Goal: Navigation & Orientation: Find specific page/section

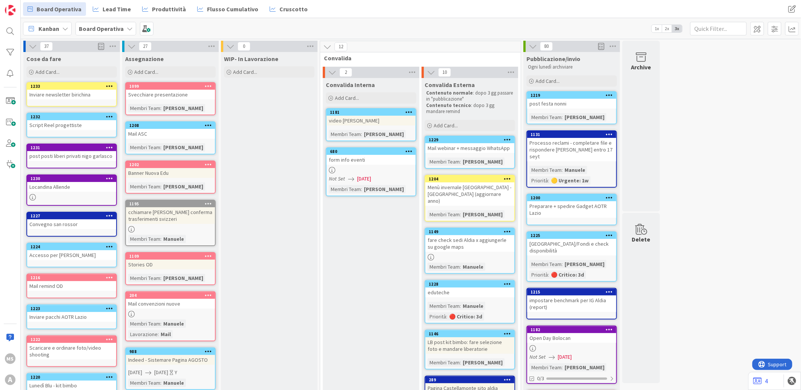
click at [62, 26] on icon at bounding box center [65, 29] width 6 height 6
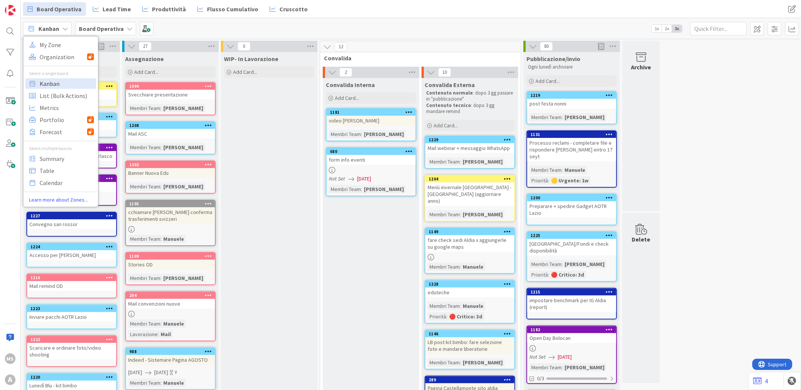
click at [35, 84] on icon at bounding box center [33, 83] width 10 height 10
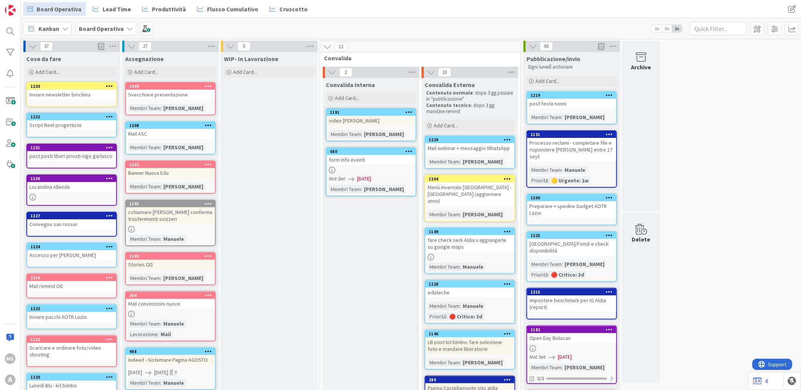
click at [103, 35] on div "Kanban My Zone Organization Select a single board Kanban List (Bulk Actions) Me…" at bounding box center [411, 28] width 780 height 21
click at [107, 33] on div "Board Operativa" at bounding box center [105, 29] width 61 height 14
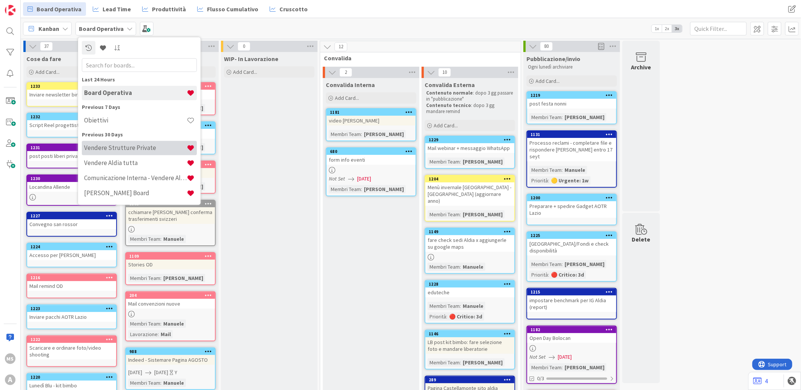
click at [145, 152] on h4 "Vendere Strutture Private" at bounding box center [135, 148] width 103 height 8
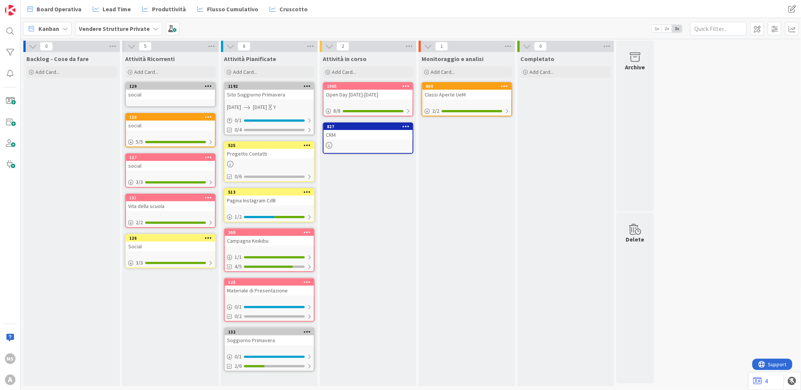
click at [121, 22] on div "Vendere Strutture Private" at bounding box center [118, 29] width 87 height 14
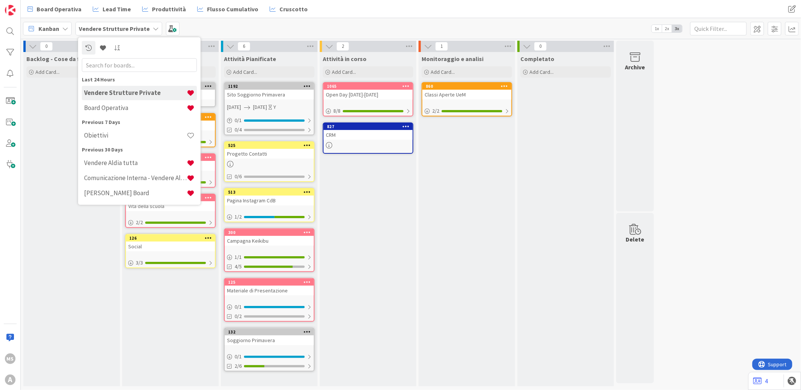
click at [141, 143] on div "Obiettivi" at bounding box center [139, 135] width 115 height 15
click at [140, 135] on h4 "Obiettivi" at bounding box center [135, 136] width 103 height 8
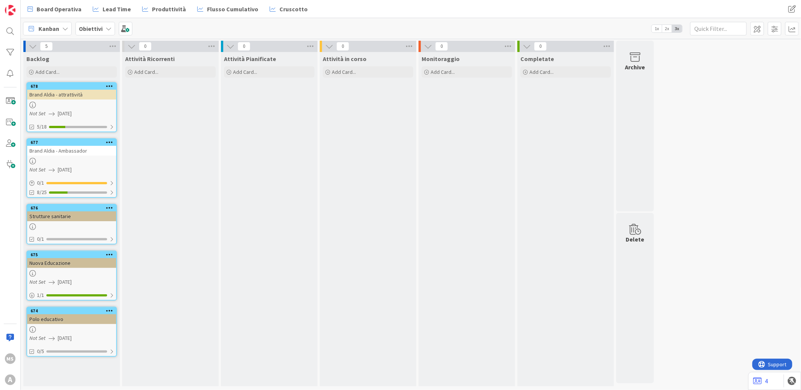
click at [81, 93] on div "Brand Aldia - attrattività" at bounding box center [71, 95] width 89 height 10
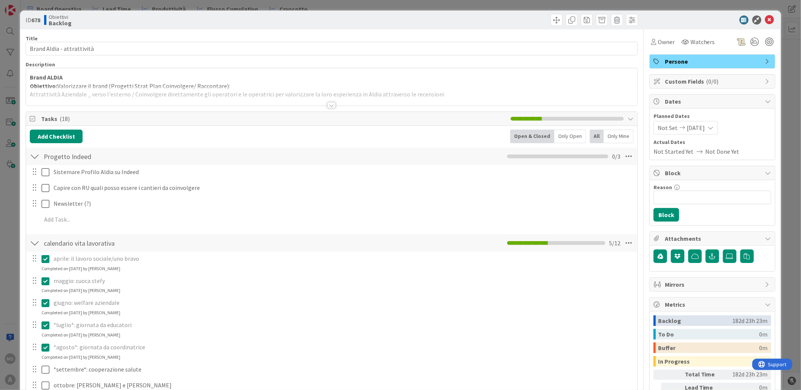
click at [158, 88] on div at bounding box center [331, 95] width 611 height 19
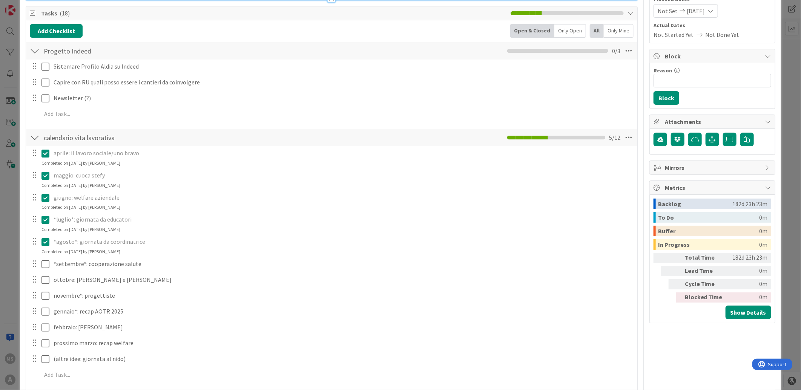
scroll to position [126, 0]
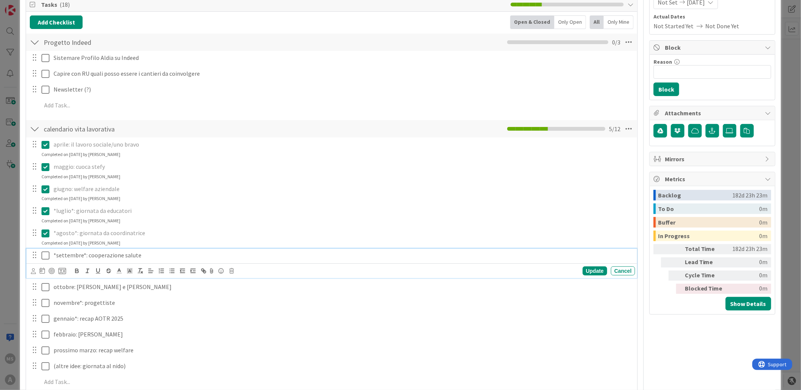
click at [46, 256] on icon at bounding box center [45, 255] width 8 height 9
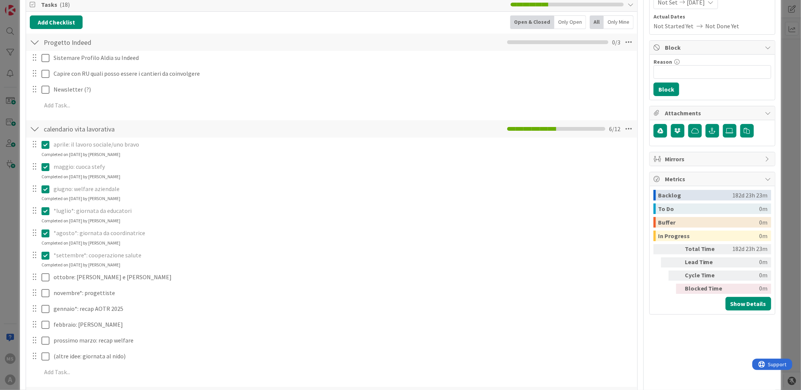
scroll to position [0, 0]
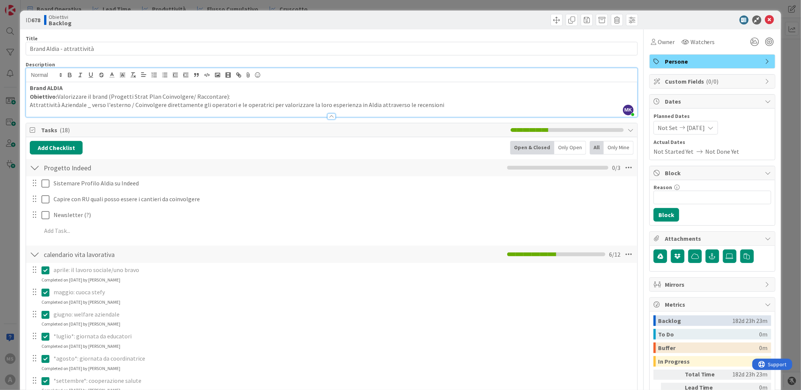
click at [165, 99] on p "Obiettivo: Valorizzare il brand (Progetti Strat Plan Coinvolgere/ Raccontare):" at bounding box center [332, 96] width 604 height 9
drag, startPoint x: 367, startPoint y: 96, endPoint x: 382, endPoint y: 98, distance: 14.9
click at [382, 98] on p "Obiettivo: Valorizzare il brand (Progetti Strat Plan Coinvolgere/ Raccontare):" at bounding box center [332, 96] width 604 height 9
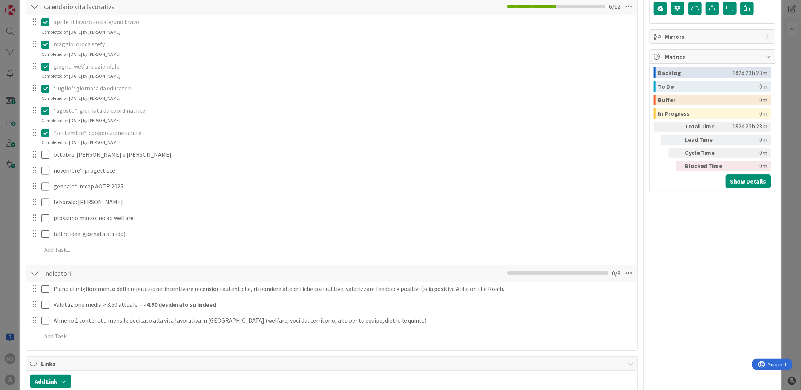
scroll to position [251, 0]
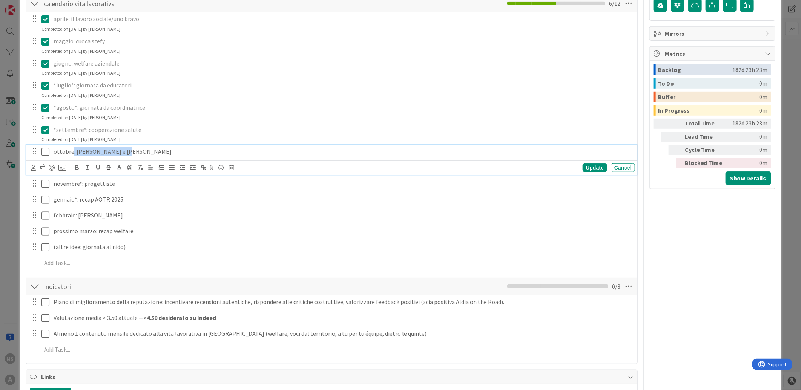
drag, startPoint x: 71, startPoint y: 152, endPoint x: 143, endPoint y: 147, distance: 72.5
click at [143, 147] on p "ottobre: [PERSON_NAME] e [PERSON_NAME]" at bounding box center [343, 151] width 578 height 9
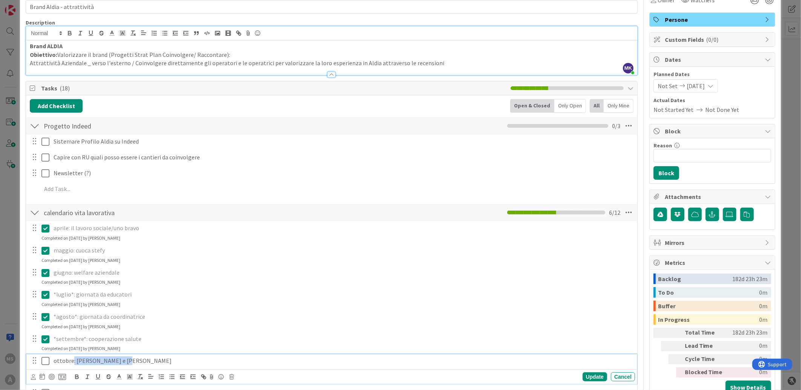
scroll to position [0, 0]
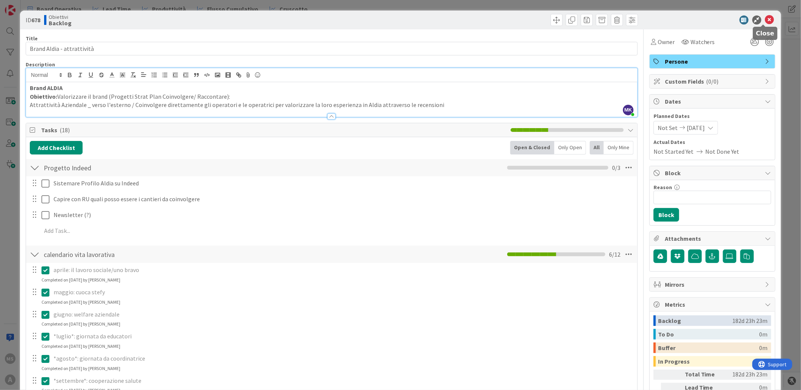
click at [766, 19] on icon at bounding box center [769, 19] width 9 height 9
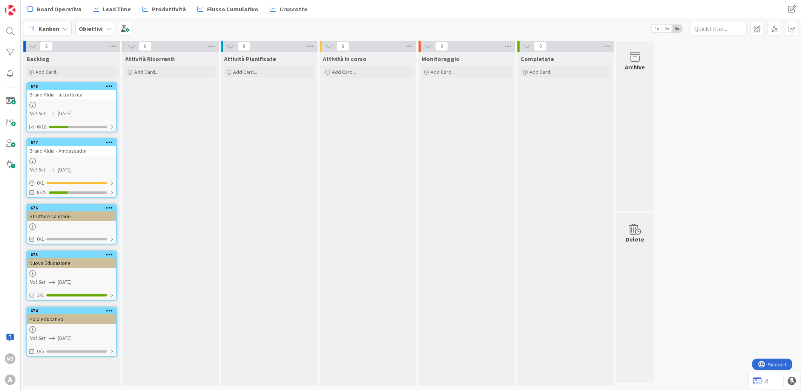
click at [61, 146] on div "Brand Aldia - Ambassador" at bounding box center [71, 151] width 89 height 10
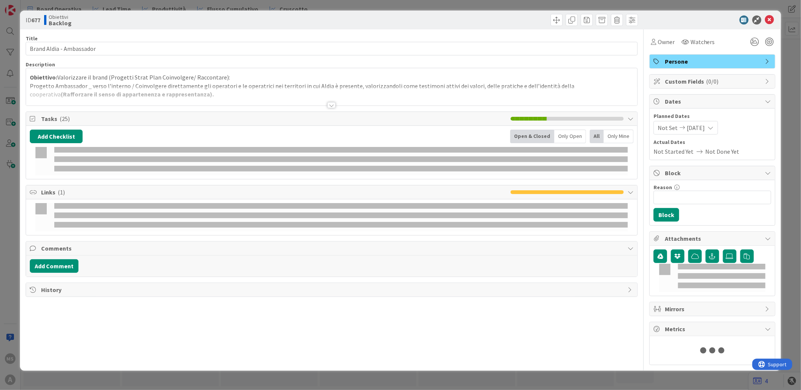
click at [771, 23] on div "ID 677 Obiettivi Backlog" at bounding box center [400, 20] width 761 height 19
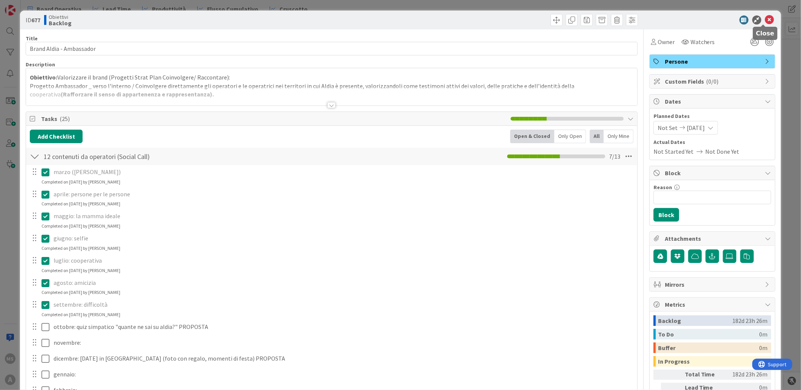
click at [767, 22] on icon at bounding box center [769, 19] width 9 height 9
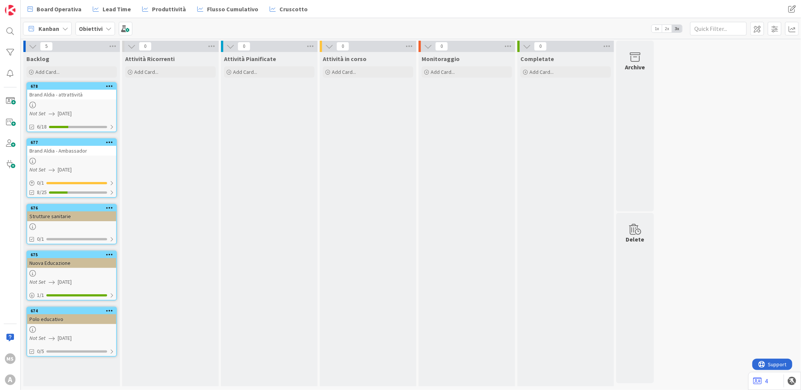
click at [94, 104] on div at bounding box center [71, 105] width 89 height 6
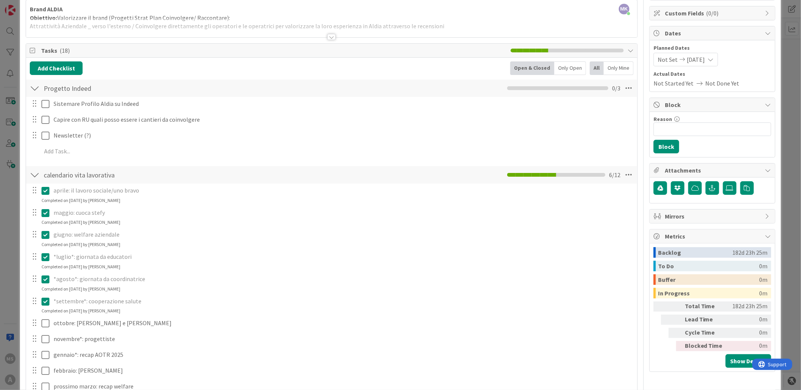
scroll to position [110, 0]
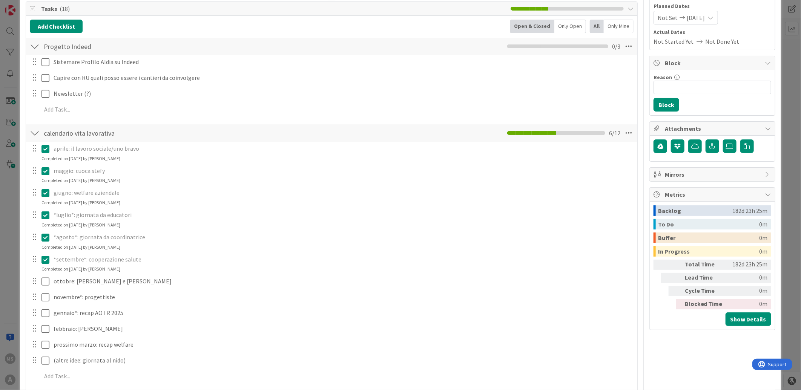
click at [1, 202] on div "ID 678 Obiettivi Backlog Title 26 / 128 Brand Aldia - attrattività Description …" at bounding box center [400, 195] width 801 height 390
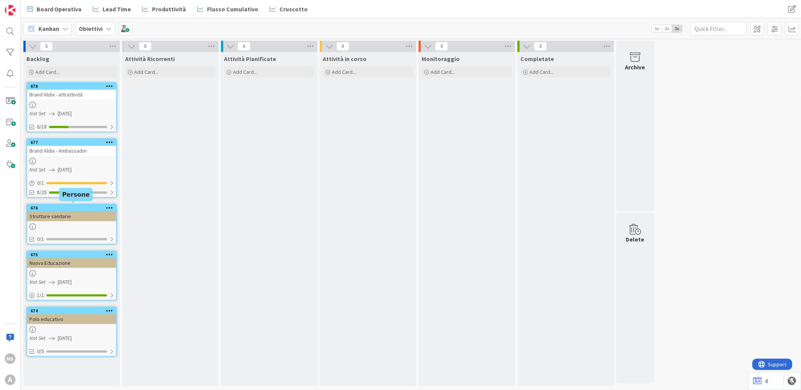
click at [72, 206] on div "676" at bounding box center [74, 208] width 86 height 5
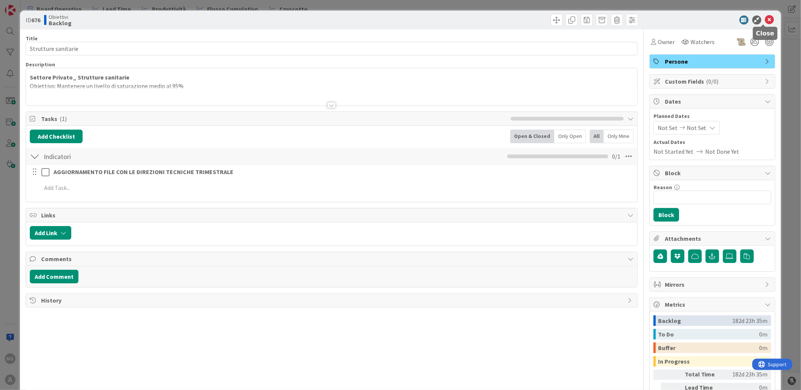
drag, startPoint x: 758, startPoint y: 15, endPoint x: 762, endPoint y: 17, distance: 4.1
click at [762, 17] on div at bounding box center [708, 19] width 133 height 9
click at [765, 17] on icon at bounding box center [769, 19] width 9 height 9
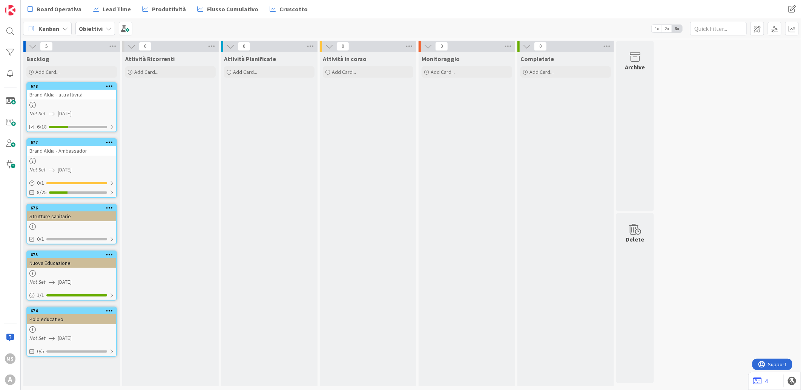
click at [62, 154] on div "Brand Aldia - Ambassador" at bounding box center [71, 151] width 89 height 10
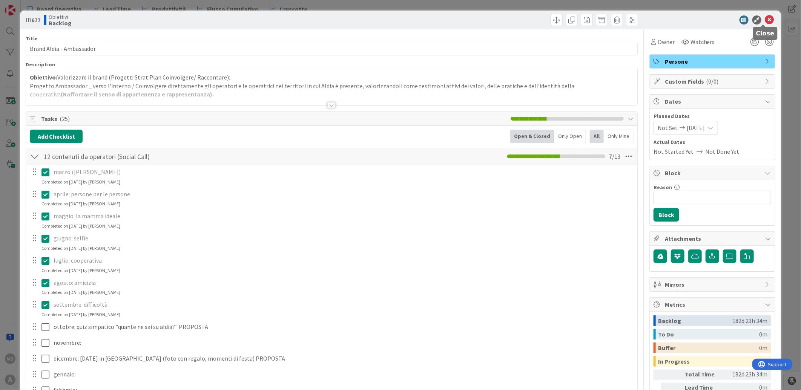
click at [767, 20] on icon at bounding box center [769, 19] width 9 height 9
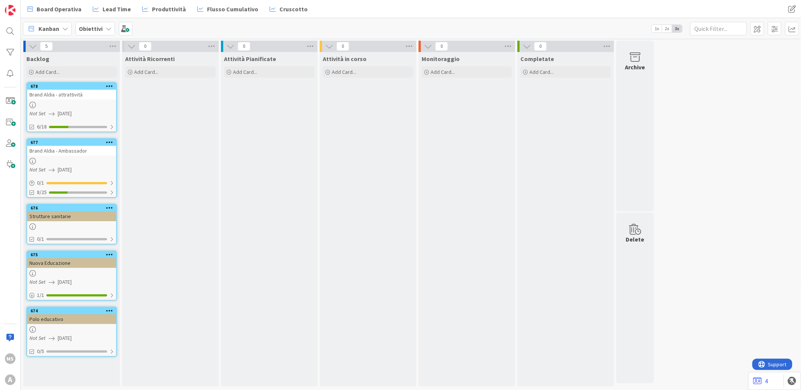
click at [68, 321] on div "Polo educativo" at bounding box center [71, 319] width 89 height 10
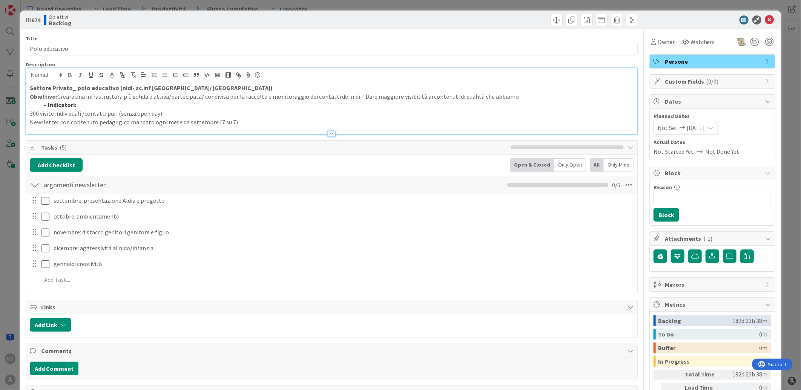
click at [122, 83] on div "Settore Privato_ polo educativo (nidi- sc.inf Milano/ [GEOGRAPHIC_DATA]) Obiett…" at bounding box center [331, 108] width 611 height 52
click at [765, 20] on icon at bounding box center [769, 19] width 9 height 9
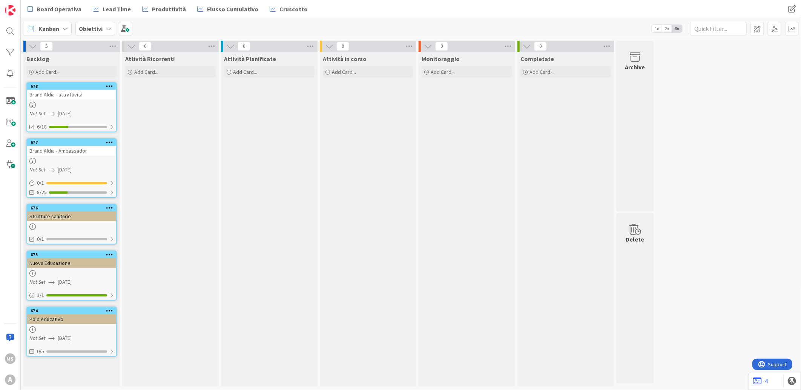
click at [69, 260] on div "Nuova Educazione" at bounding box center [71, 263] width 89 height 10
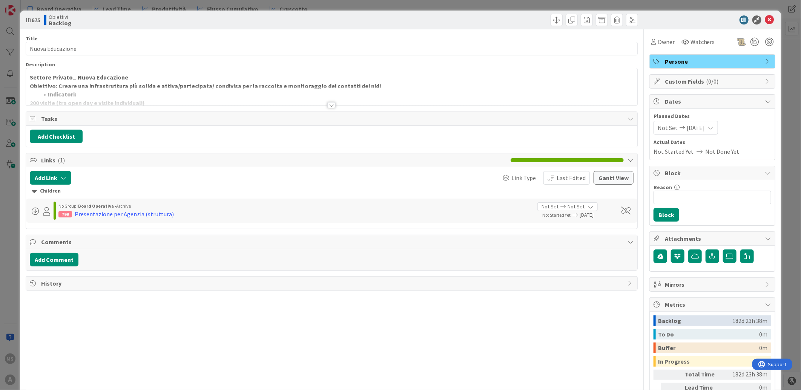
click at [331, 104] on div at bounding box center [331, 105] width 8 height 6
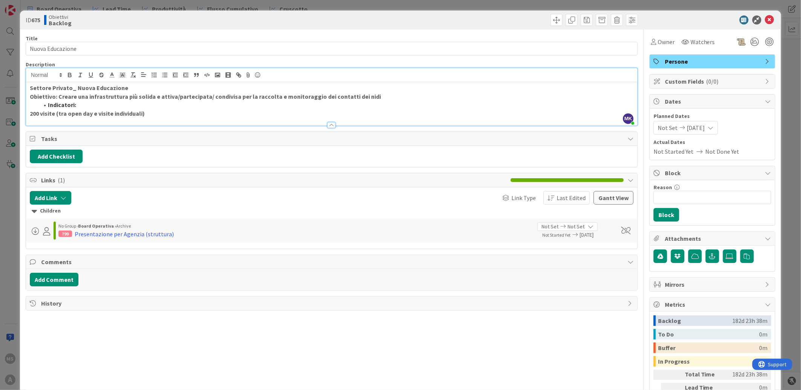
drag, startPoint x: 149, startPoint y: 114, endPoint x: 221, endPoint y: 81, distance: 78.8
click at [210, 112] on p "200 visite (tra open day e visite individuali)" at bounding box center [332, 113] width 604 height 9
